Goal: Information Seeking & Learning: Learn about a topic

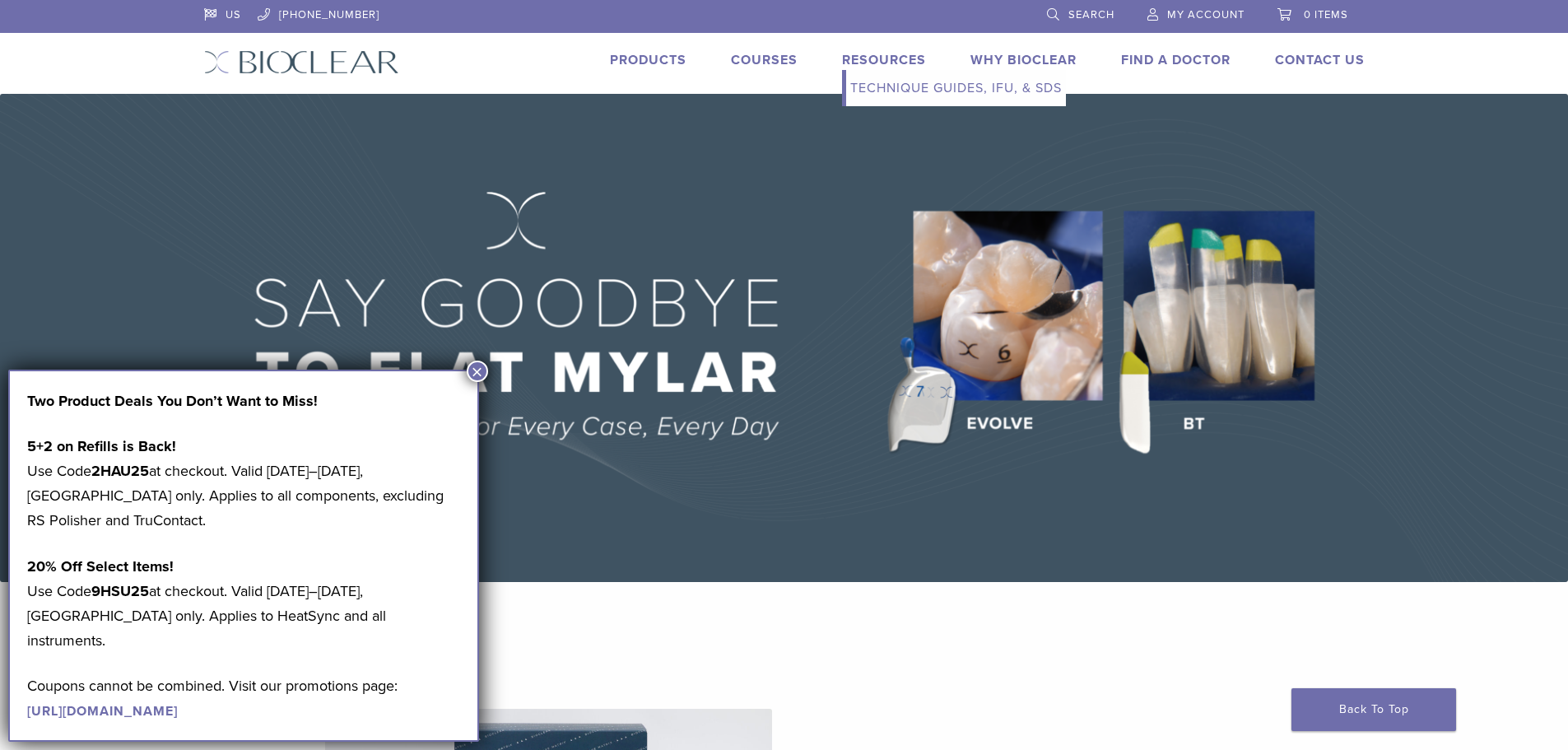
click at [858, 56] on link "Resources" at bounding box center [884, 59] width 84 height 16
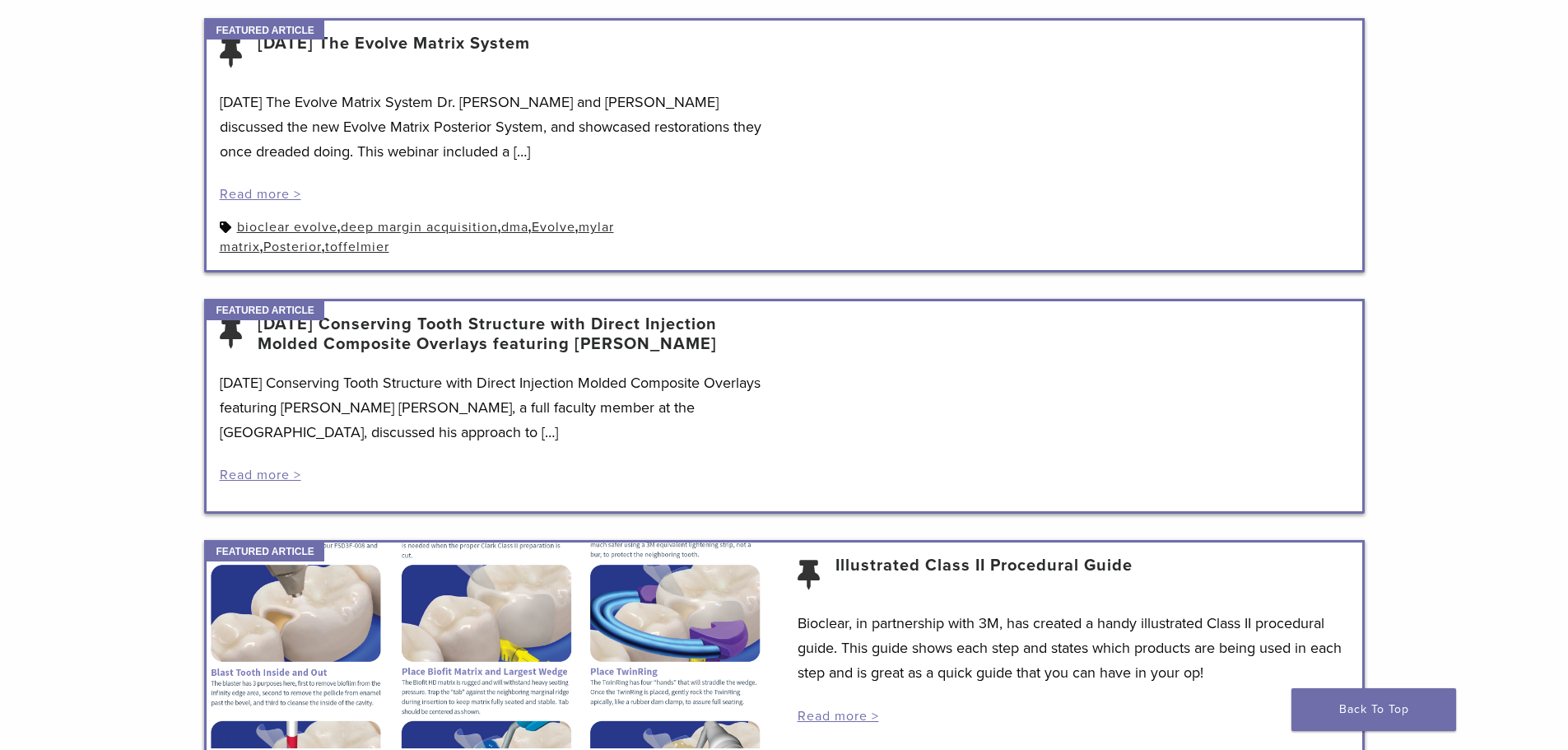
scroll to position [906, 0]
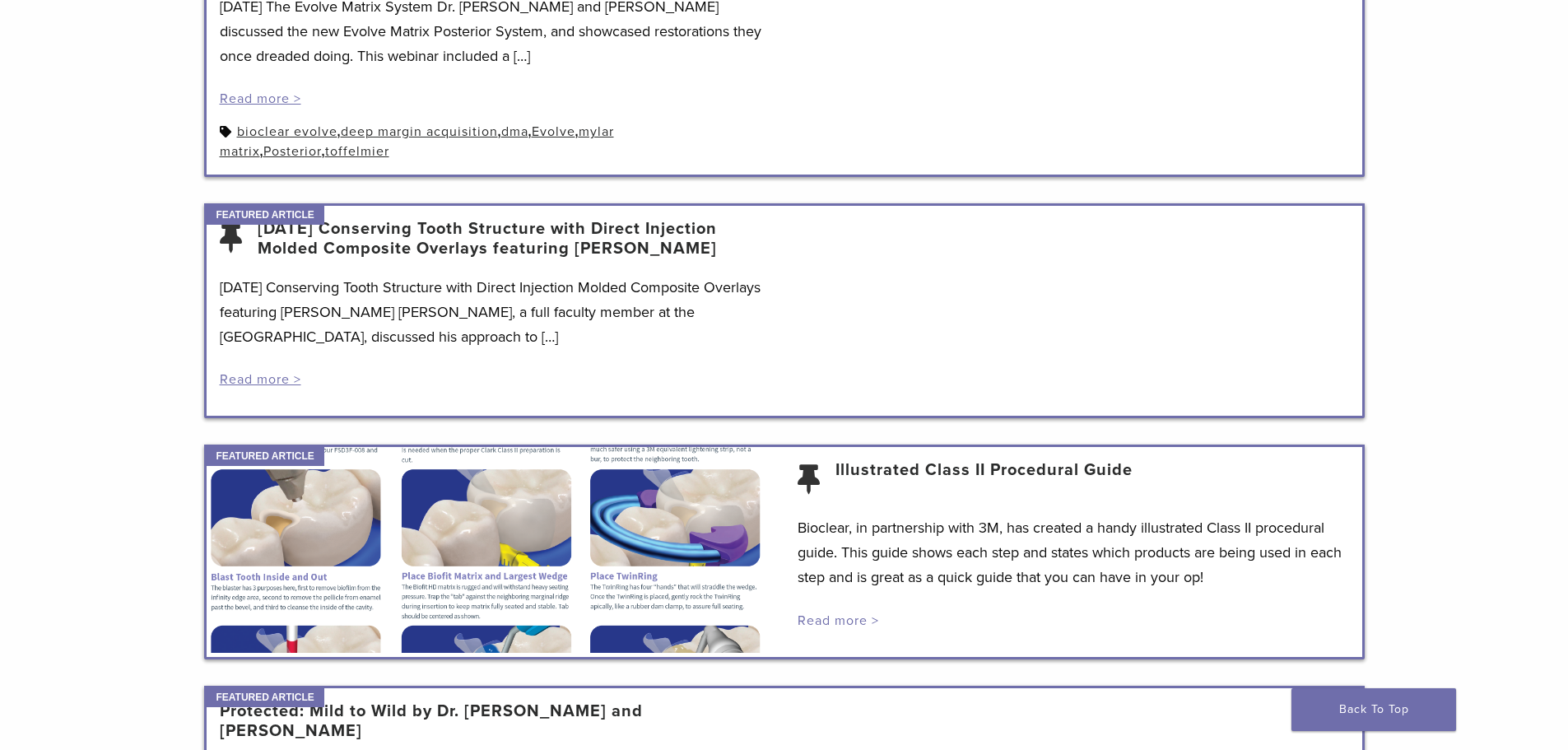
click at [862, 619] on link "Read more >" at bounding box center [839, 620] width 81 height 16
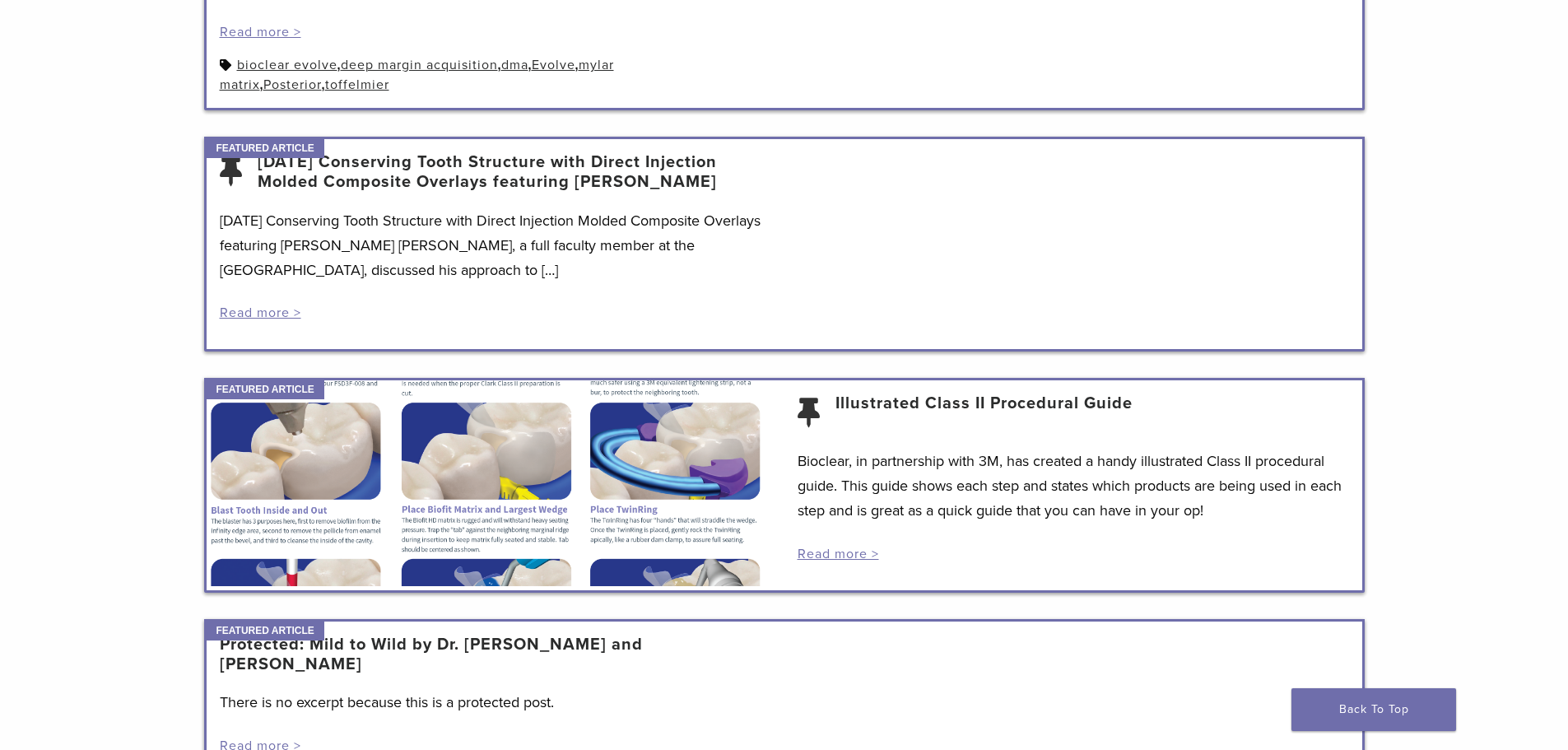
scroll to position [976, 0]
